Goal: Navigation & Orientation: Find specific page/section

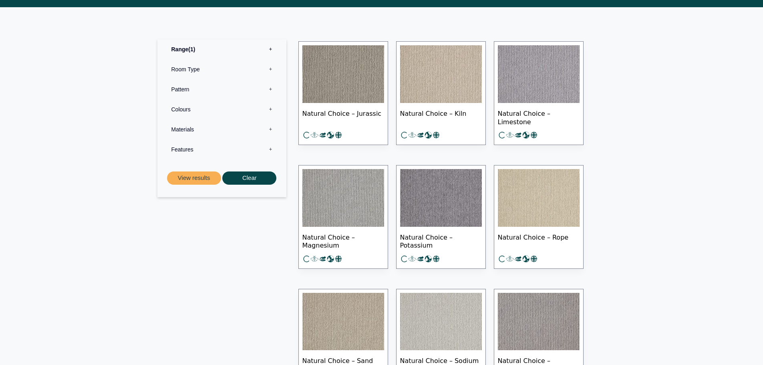
scroll to position [320, 0]
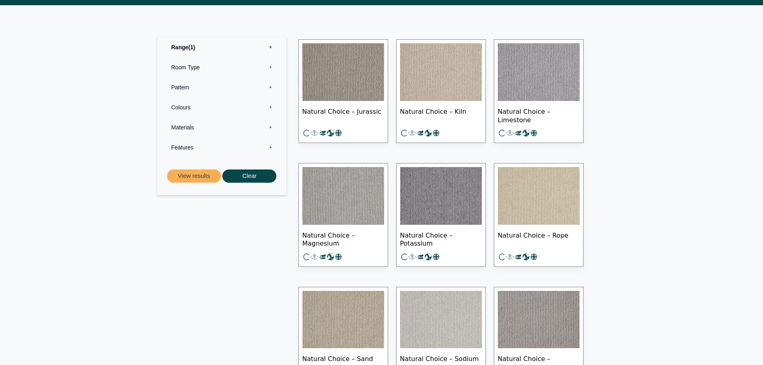
click at [540, 206] on img at bounding box center [539, 196] width 82 height 58
